Goal: Task Accomplishment & Management: Manage account settings

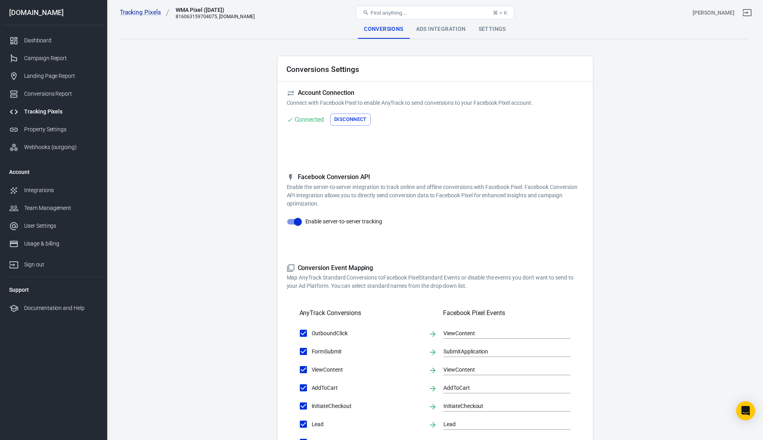
scroll to position [8, 0]
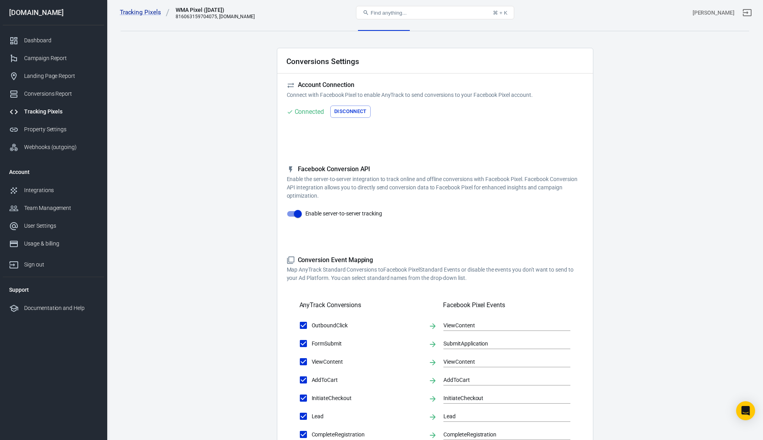
click at [50, 112] on div "Tracking Pixels" at bounding box center [61, 112] width 74 height 8
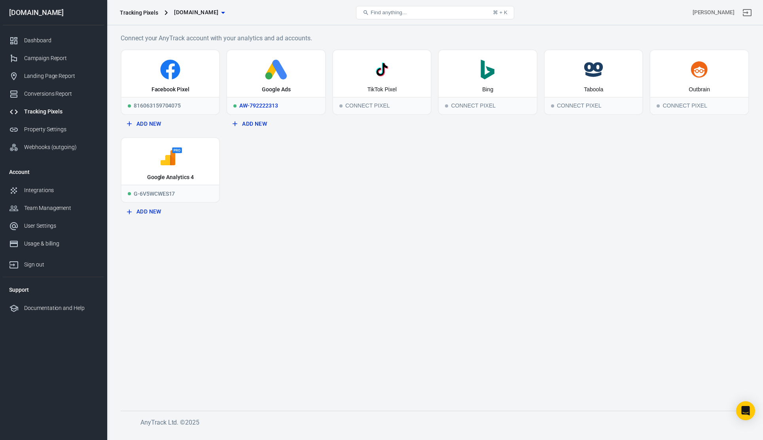
click at [276, 94] on div "Google Ads" at bounding box center [276, 73] width 98 height 47
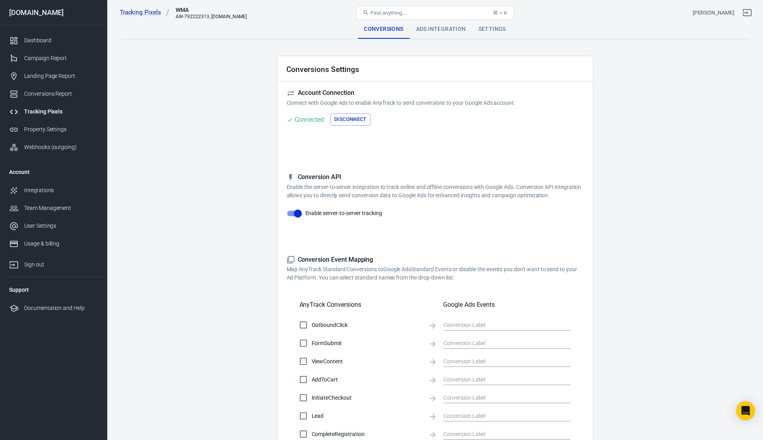
scroll to position [147, 0]
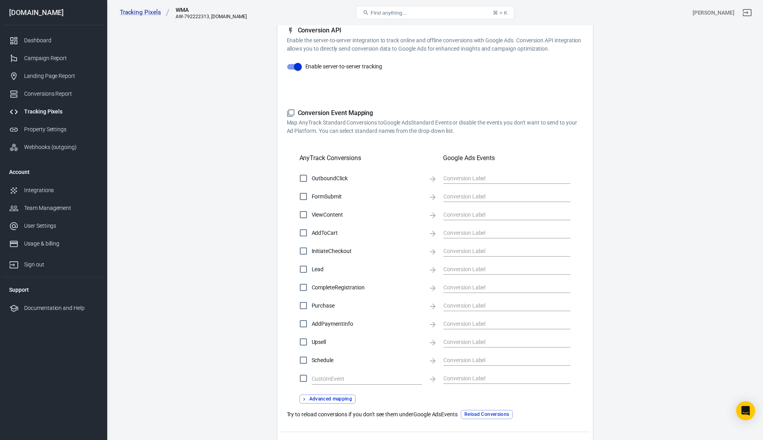
click at [304, 306] on input "Purchase" at bounding box center [303, 305] width 17 height 17
checkbox input "true"
click at [459, 306] on input "text" at bounding box center [500, 305] width 115 height 10
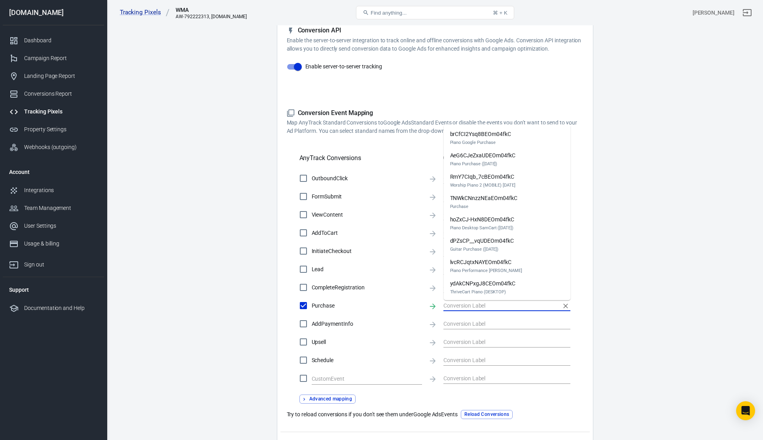
scroll to position [0, 0]
click at [484, 200] on div "TNWkCNnzzNEaEOm04fkC Purchase" at bounding box center [483, 202] width 67 height 17
type input "TNWkCNnzzNEaEOm04fkC"
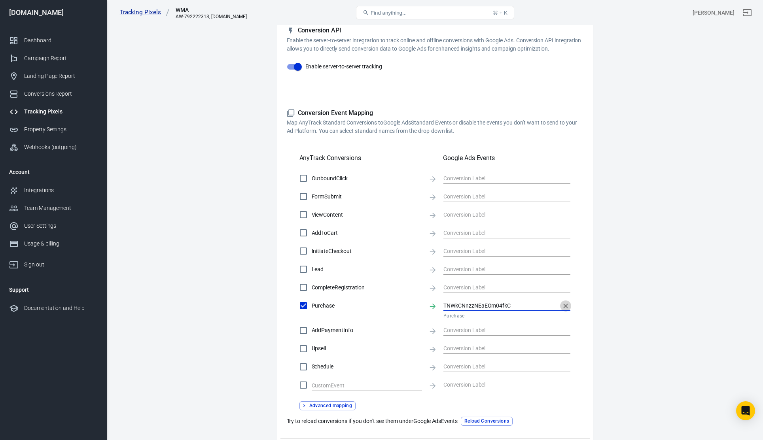
click at [567, 305] on icon "Clear" at bounding box center [565, 306] width 8 height 8
checkbox input "false"
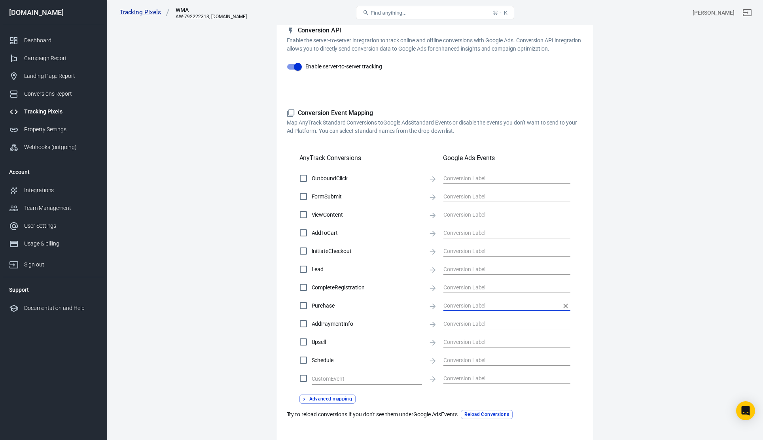
click at [304, 306] on input "Purchase" at bounding box center [303, 305] width 17 height 17
checkbox input "true"
type input "TNWkCNnzzNEaEOm04fkC"
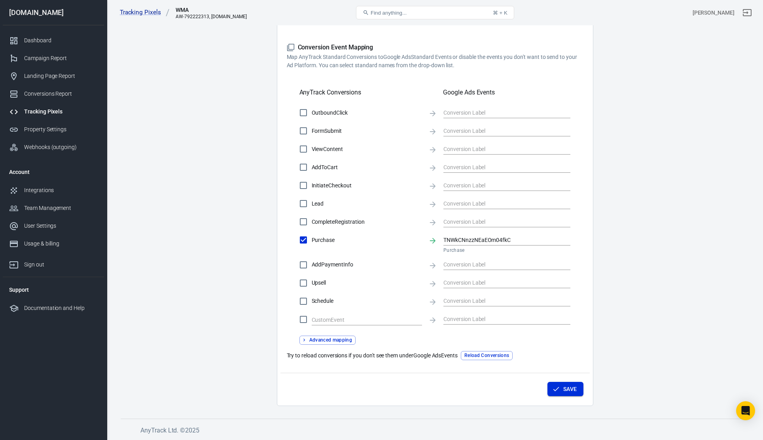
scroll to position [212, 0]
click at [567, 241] on icon "Clear" at bounding box center [565, 241] width 8 height 8
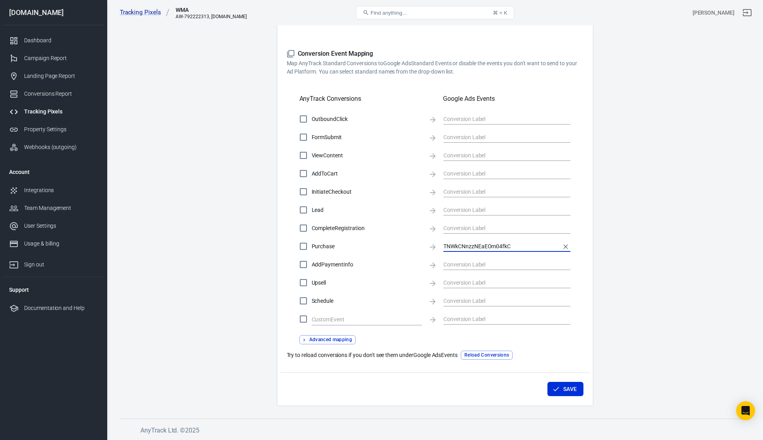
checkbox input "false"
click at [301, 248] on input "Purchase" at bounding box center [303, 246] width 17 height 17
checkbox input "true"
type input "TNWkCNnzzNEaEOm04fkC"
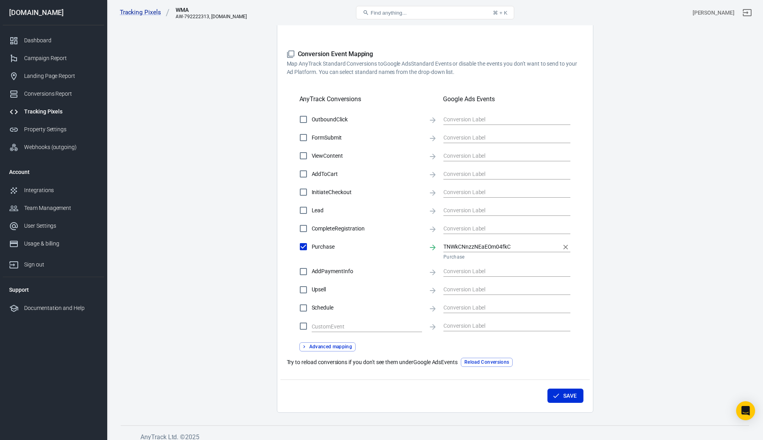
click at [456, 242] on input "TNWkCNnzzNEaEOm04fkC" at bounding box center [500, 247] width 115 height 10
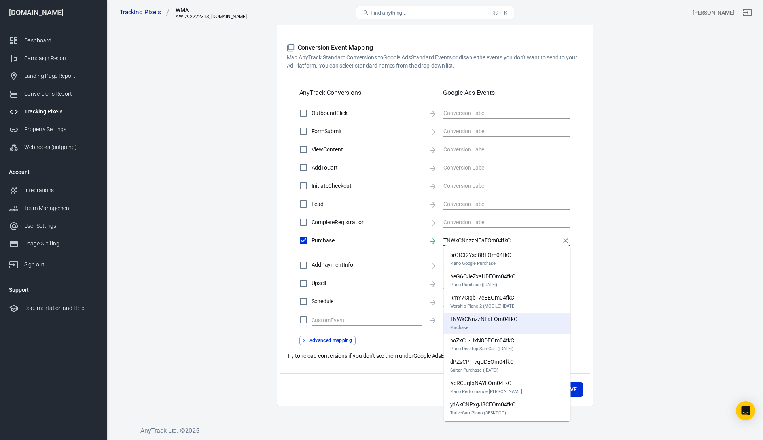
scroll to position [0, 0]
click at [512, 323] on div "TNWkCNnzzNEaEOm04fkC Purchase" at bounding box center [483, 323] width 67 height 17
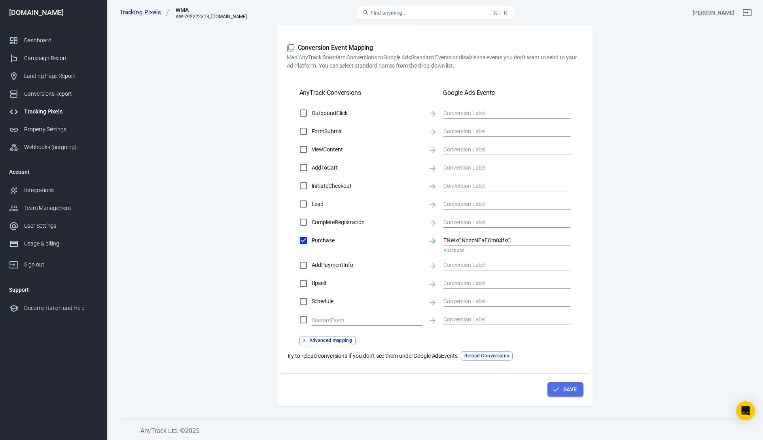
click at [574, 393] on button "Save" at bounding box center [565, 389] width 36 height 15
